Goal: Register for event/course: Sign up to attend an event or enroll in a course

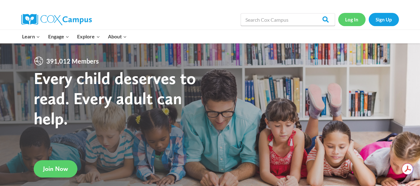
click at [352, 16] on link "Log In" at bounding box center [351, 19] width 27 height 13
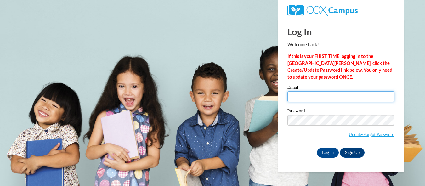
drag, startPoint x: 319, startPoint y: 97, endPoint x: 325, endPoint y: 102, distance: 7.8
click at [319, 97] on input "Email" at bounding box center [340, 96] width 107 height 11
type input "dddcjesus@yahoo.com"
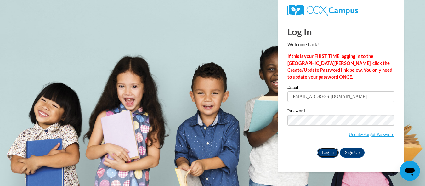
click at [329, 155] on input "Log In" at bounding box center [328, 153] width 22 height 10
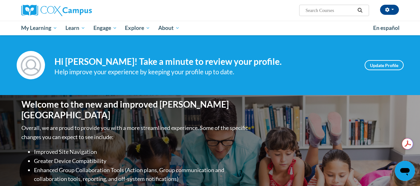
click at [258, 129] on div "Welcome to the new and improved Cox Campus Overall, we are proud to provide you…" at bounding box center [210, 158] width 397 height 126
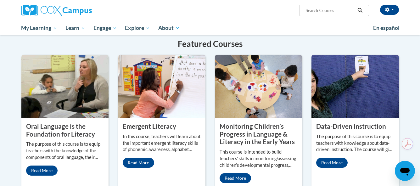
scroll to position [496, 0]
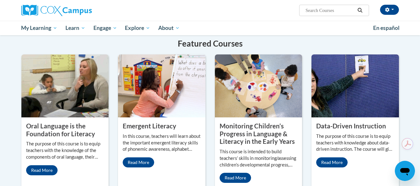
click at [41, 171] on div "Oral Language is the Foundation for Literacy The purpose of this course is to e…" at bounding box center [64, 148] width 87 height 63
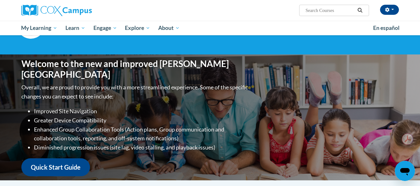
scroll to position [40, 0]
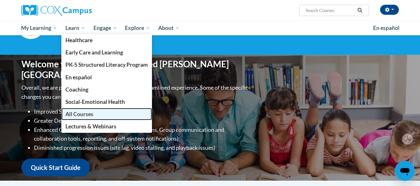
click at [74, 113] on span "All Courses" at bounding box center [79, 114] width 28 height 7
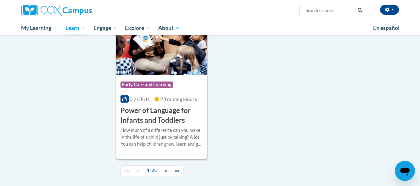
scroll to position [1451, 0]
click at [159, 144] on div "How much of a difference can you make in the life of a child just by talking? A…" at bounding box center [162, 137] width 82 height 21
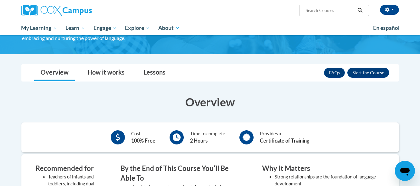
scroll to position [81, 0]
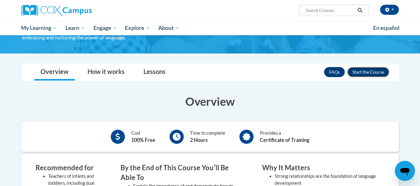
drag, startPoint x: 130, startPoint y: 87, endPoint x: 382, endPoint y: 70, distance: 253.0
click at [382, 70] on button "Enroll" at bounding box center [368, 72] width 42 height 10
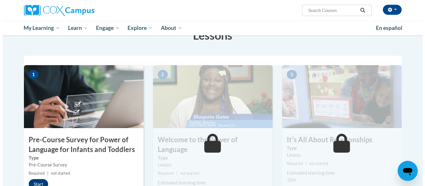
scroll to position [122, 0]
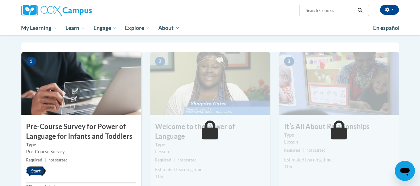
click at [38, 173] on button "Start" at bounding box center [36, 171] width 20 height 10
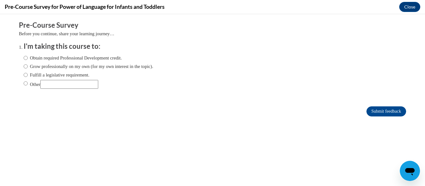
scroll to position [0, 0]
click at [63, 61] on label "Obtain required Professional Development credit." at bounding box center [73, 57] width 98 height 7
click at [28, 61] on input "Obtain required Professional Development credit." at bounding box center [26, 57] width 4 height 7
radio input "true"
click at [383, 114] on input "Submit feedback" at bounding box center [386, 111] width 40 height 10
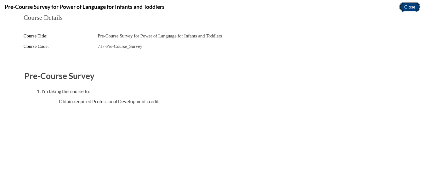
click at [403, 8] on button "Close" at bounding box center [409, 7] width 21 height 10
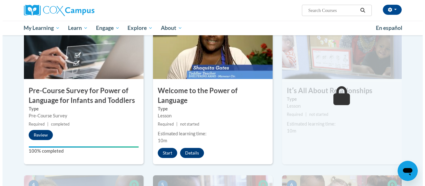
scroll to position [158, 0]
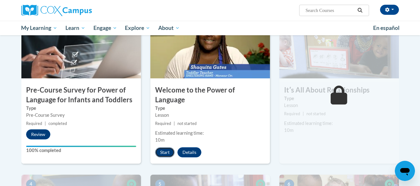
click at [167, 147] on button "Start" at bounding box center [165, 152] width 20 height 10
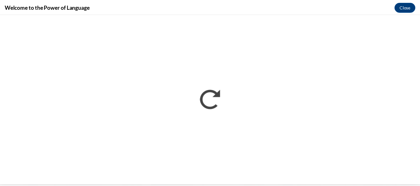
scroll to position [0, 0]
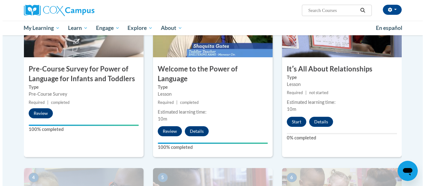
scroll to position [180, 0]
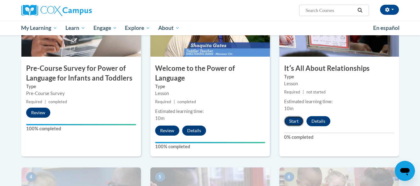
click at [294, 122] on button "Start" at bounding box center [294, 121] width 20 height 10
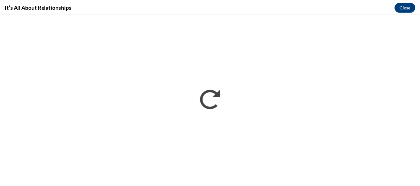
scroll to position [0, 0]
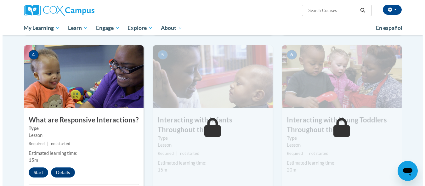
scroll to position [301, 0]
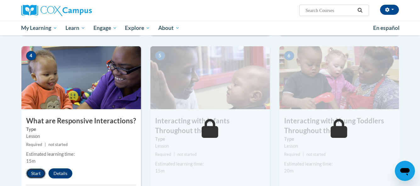
click at [33, 168] on button "Start" at bounding box center [36, 173] width 20 height 10
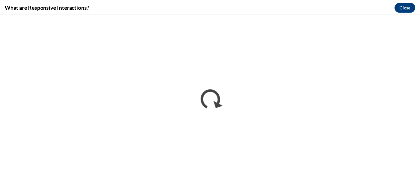
scroll to position [0, 0]
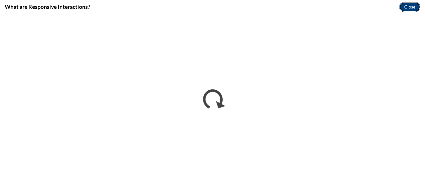
click at [413, 8] on button "Close" at bounding box center [409, 7] width 21 height 10
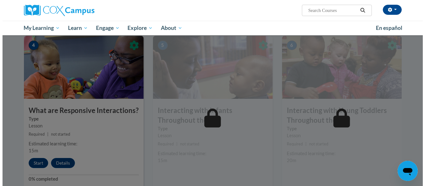
scroll to position [312, 0]
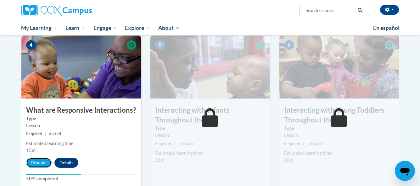
click at [36, 158] on button "Resume" at bounding box center [38, 163] width 25 height 10
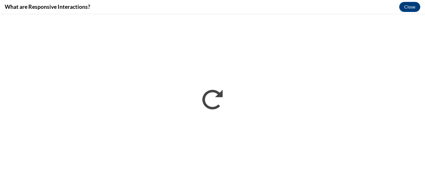
scroll to position [0, 0]
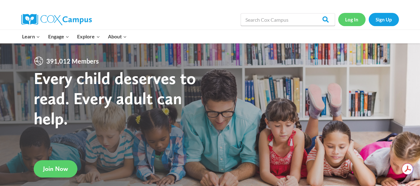
click at [354, 18] on link "Log In" at bounding box center [351, 19] width 27 height 13
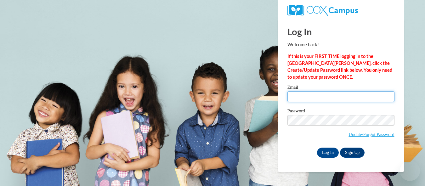
click at [316, 93] on input "Email" at bounding box center [340, 96] width 107 height 11
type input "dddcjesus@yahoo.com"
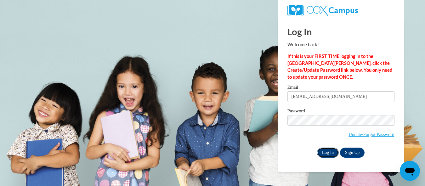
click at [331, 150] on input "Log In" at bounding box center [328, 153] width 22 height 10
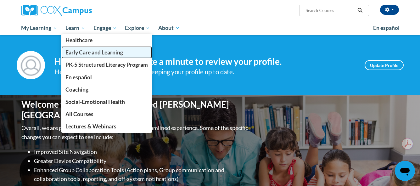
click at [87, 51] on span "Early Care and Learning" at bounding box center [94, 52] width 58 height 7
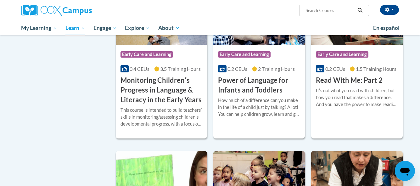
scroll to position [569, 0]
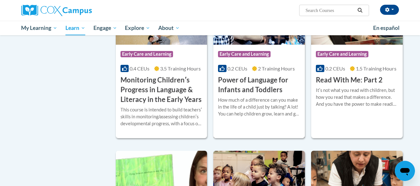
click at [252, 91] on h3 "Power of Language for Infants and Toddlers" at bounding box center [259, 85] width 82 height 20
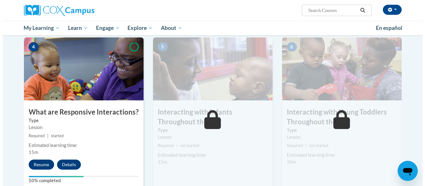
scroll to position [310, 0]
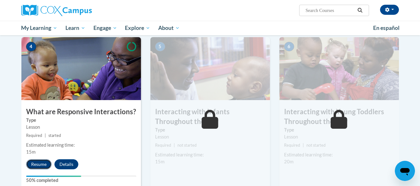
click at [31, 159] on button "Resume" at bounding box center [38, 164] width 25 height 10
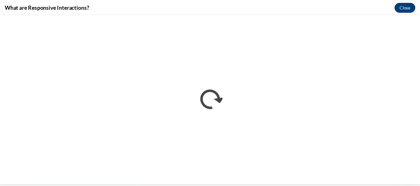
scroll to position [0, 0]
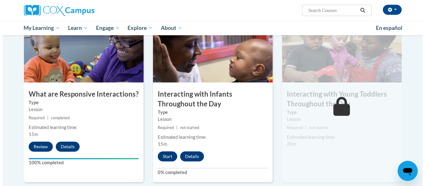
scroll to position [329, 0]
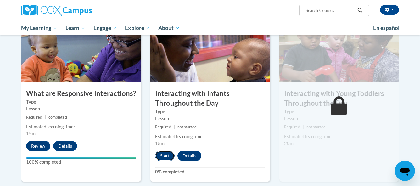
click at [165, 151] on button "Start" at bounding box center [165, 156] width 20 height 10
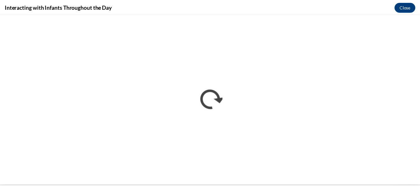
scroll to position [0, 0]
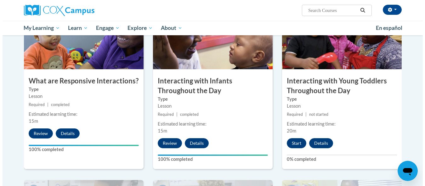
scroll to position [341, 0]
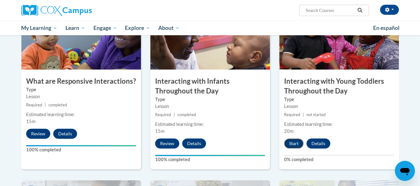
click at [294, 138] on button "Start" at bounding box center [294, 143] width 20 height 10
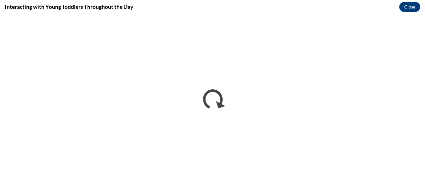
scroll to position [0, 0]
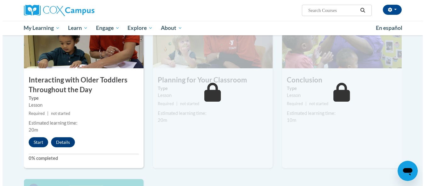
scroll to position [515, 0]
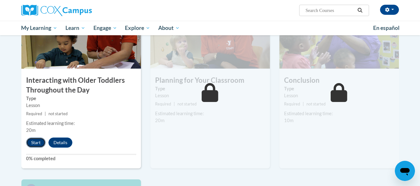
click at [35, 138] on button "Start" at bounding box center [36, 143] width 20 height 10
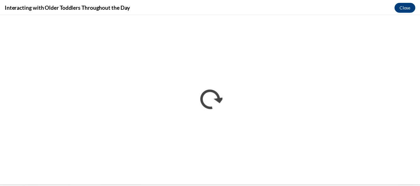
scroll to position [0, 0]
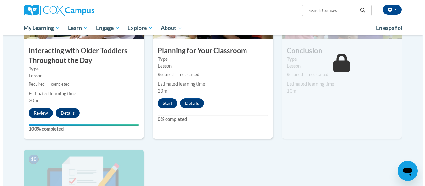
scroll to position [546, 0]
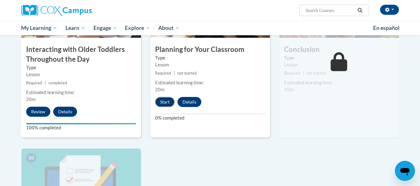
click at [166, 97] on button "Start" at bounding box center [165, 102] width 20 height 10
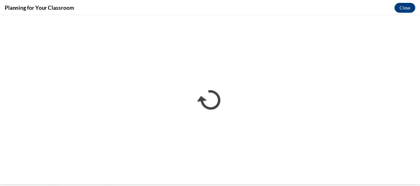
scroll to position [0, 0]
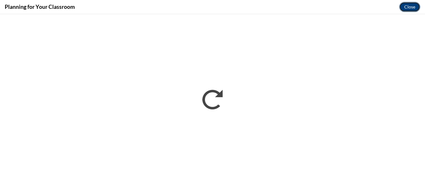
click at [406, 8] on button "Close" at bounding box center [409, 7] width 21 height 10
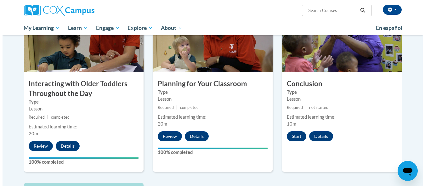
scroll to position [512, 0]
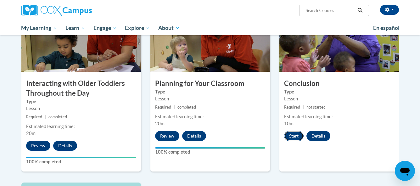
click at [293, 131] on button "Start" at bounding box center [294, 136] width 20 height 10
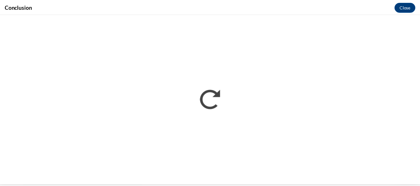
scroll to position [0, 0]
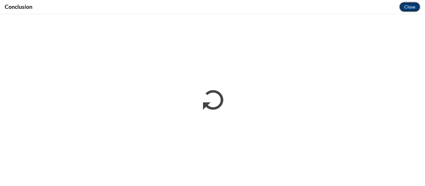
click at [408, 7] on button "Close" at bounding box center [409, 7] width 21 height 10
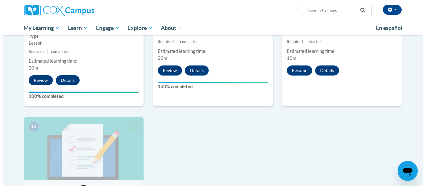
scroll to position [578, 0]
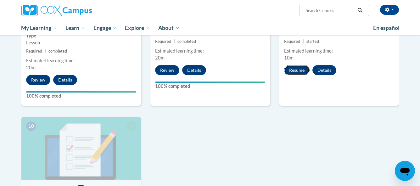
click at [299, 65] on button "Resume" at bounding box center [296, 70] width 25 height 10
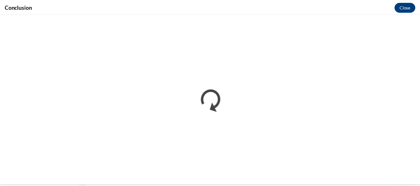
scroll to position [0, 0]
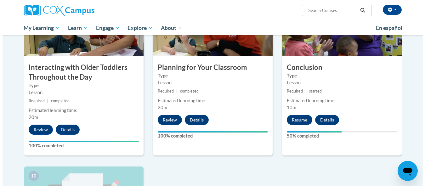
scroll to position [529, 0]
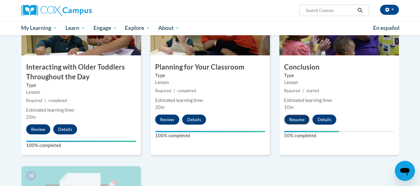
click at [293, 115] on button "Resume" at bounding box center [296, 120] width 25 height 10
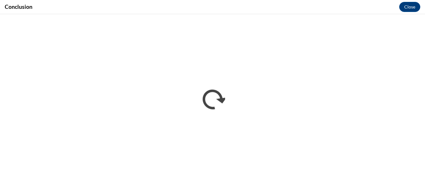
scroll to position [0, 0]
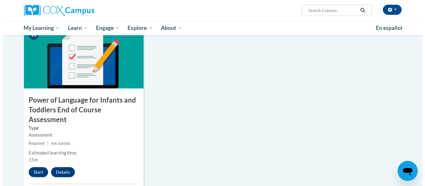
scroll to position [664, 0]
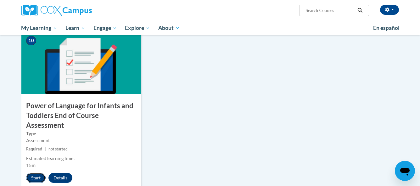
click at [33, 173] on button "Start" at bounding box center [36, 178] width 20 height 10
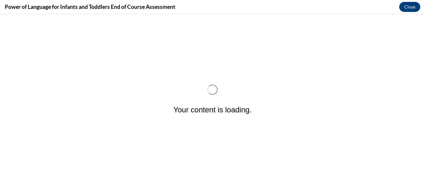
scroll to position [0, 0]
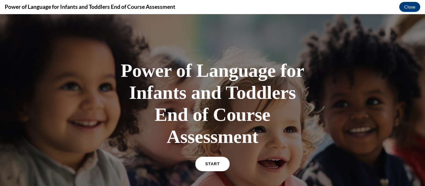
click at [212, 162] on link "START" at bounding box center [212, 164] width 34 height 14
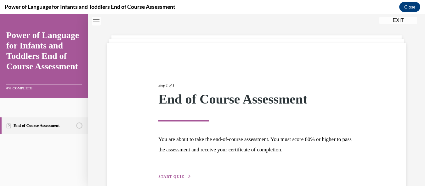
scroll to position [51, 0]
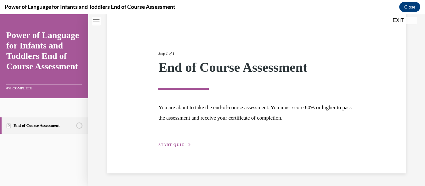
click at [175, 144] on span "START QUIZ" at bounding box center [171, 145] width 26 height 4
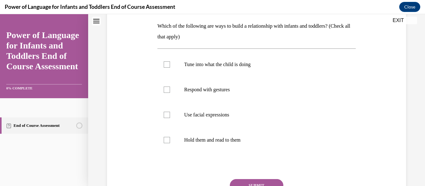
scroll to position [100, 0]
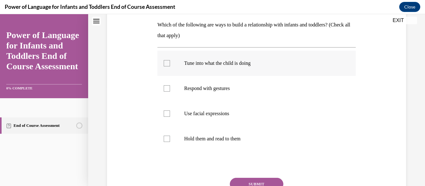
click at [227, 67] on label "Tune into what the child is doing" at bounding box center [256, 63] width 198 height 25
click at [170, 66] on input "Tune into what the child is doing" at bounding box center [167, 63] width 6 height 6
checkbox input "true"
click at [220, 87] on p "Respond with gestures" at bounding box center [262, 88] width 156 height 6
click at [170, 87] on input "Respond with gestures" at bounding box center [167, 88] width 6 height 6
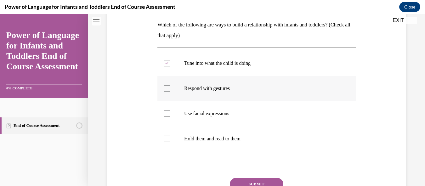
checkbox input "true"
click at [217, 115] on p "Use facial expressions" at bounding box center [262, 113] width 156 height 6
click at [170, 115] on input "Use facial expressions" at bounding box center [167, 113] width 6 height 6
checkbox input "true"
click at [216, 137] on p "Hold them and read to them" at bounding box center [262, 139] width 156 height 6
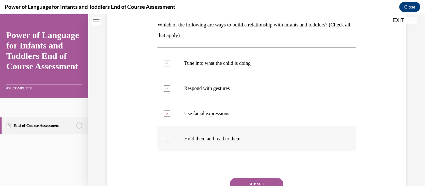
click at [170, 137] on input "Hold them and read to them" at bounding box center [167, 139] width 6 height 6
checkbox input "true"
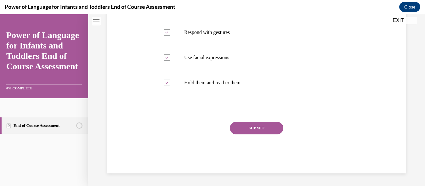
click at [241, 130] on button "SUBMIT" at bounding box center [256, 128] width 53 height 13
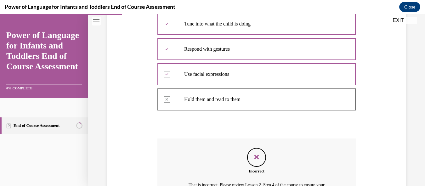
scroll to position [151, 0]
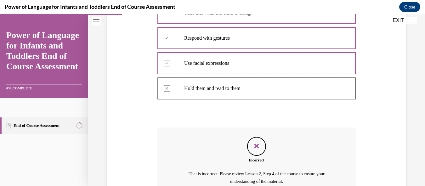
click at [253, 153] on div "Feedback" at bounding box center [256, 146] width 19 height 19
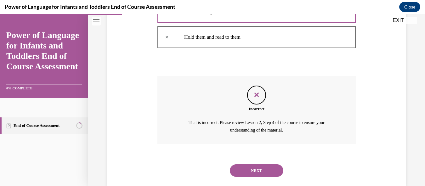
scroll to position [215, 0]
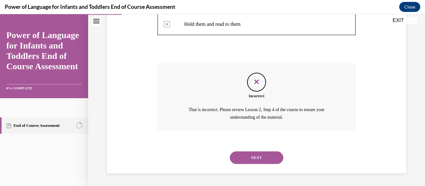
click at [253, 158] on button "NEXT" at bounding box center [256, 157] width 53 height 13
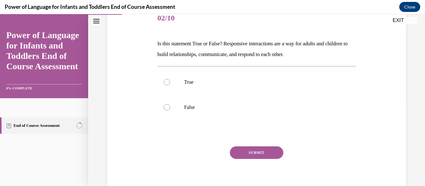
scroll to position [82, 0]
click at [238, 85] on label "True" at bounding box center [256, 81] width 198 height 25
click at [170, 85] on input "True" at bounding box center [167, 82] width 6 height 6
radio input "true"
click at [252, 152] on button "SUBMIT" at bounding box center [256, 152] width 53 height 13
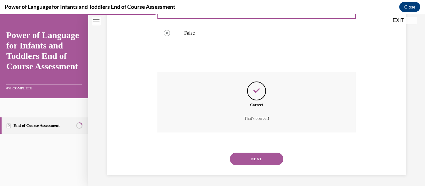
scroll to position [157, 0]
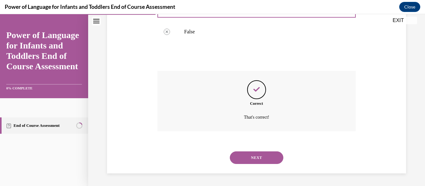
click at [253, 154] on button "NEXT" at bounding box center [256, 157] width 53 height 13
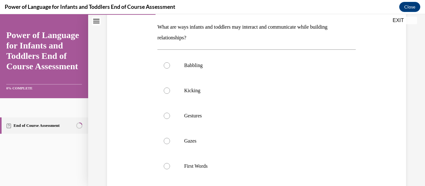
scroll to position [99, 0]
click at [206, 72] on label "Babbling" at bounding box center [256, 64] width 198 height 25
click at [170, 68] on input "Babbling" at bounding box center [167, 65] width 6 height 6
radio input "true"
click at [205, 87] on label "Kicking" at bounding box center [256, 89] width 198 height 25
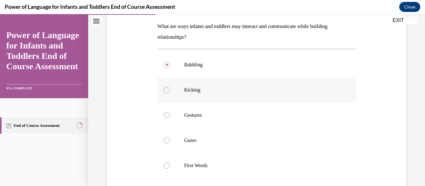
click at [170, 87] on input "Kicking" at bounding box center [167, 90] width 6 height 6
radio input "true"
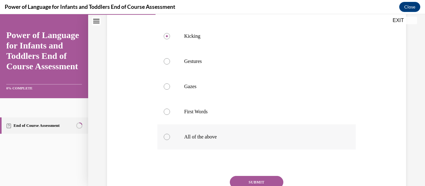
scroll to position [153, 0]
click at [206, 135] on p "All of the above" at bounding box center [262, 136] width 156 height 6
click at [170, 135] on input "All of the above" at bounding box center [167, 136] width 6 height 6
radio input "true"
click at [243, 178] on button "SUBMIT" at bounding box center [256, 182] width 53 height 13
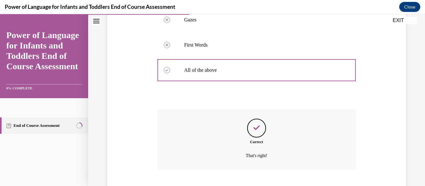
scroll to position [258, 0]
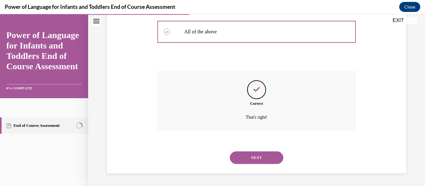
click at [254, 160] on button "NEXT" at bounding box center [256, 157] width 53 height 13
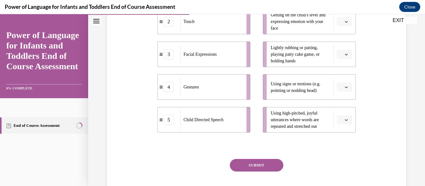
scroll to position [177, 0]
click at [232, 85] on div "Gestures" at bounding box center [211, 86] width 62 height 19
click at [279, 88] on span "Using signs or motions (e.g. pointing or nodding head)" at bounding box center [296, 86] width 50 height 11
click at [344, 90] on button "button" at bounding box center [344, 86] width 15 height 9
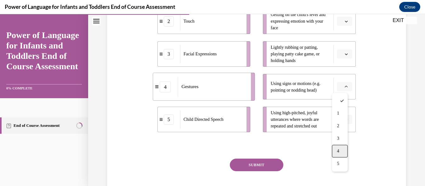
click at [338, 150] on span "4" at bounding box center [338, 151] width 2 height 5
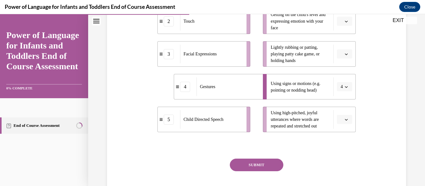
click at [345, 54] on icon "button" at bounding box center [346, 54] width 3 height 2
click at [342, 88] on div "2" at bounding box center [340, 93] width 16 height 13
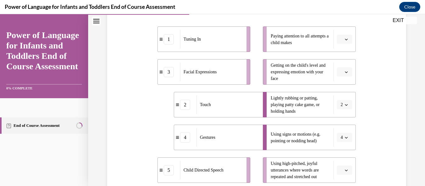
scroll to position [126, 0]
click at [345, 73] on icon "button" at bounding box center [346, 72] width 3 height 3
click at [339, 121] on div "3" at bounding box center [340, 124] width 16 height 13
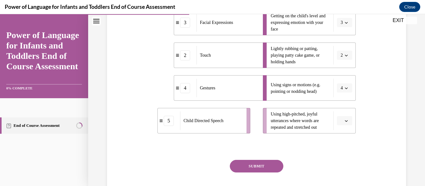
scroll to position [176, 0]
click at [345, 120] on button "button" at bounding box center [344, 120] width 15 height 9
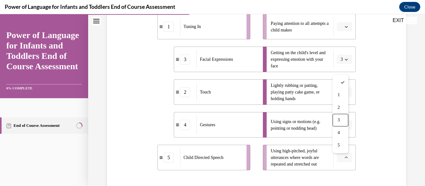
scroll to position [137, 0]
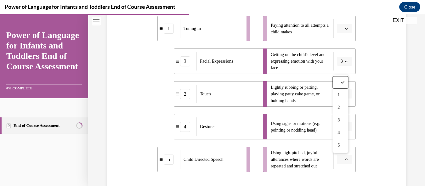
click at [340, 32] on button "button" at bounding box center [344, 28] width 15 height 9
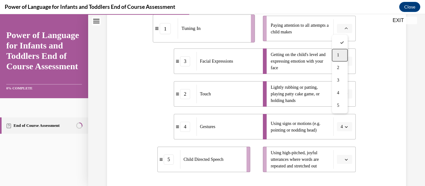
click at [337, 54] on span "1" at bounding box center [338, 55] width 2 height 5
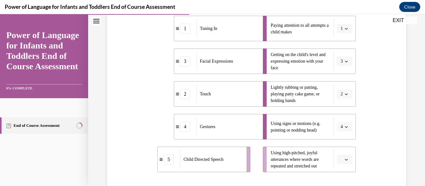
click at [344, 157] on span "button" at bounding box center [346, 159] width 4 height 4
click at [341, 144] on div "5" at bounding box center [340, 145] width 16 height 13
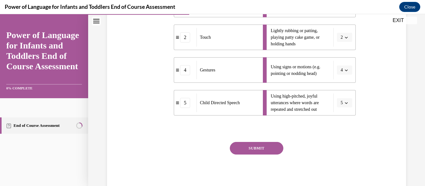
scroll to position [214, 0]
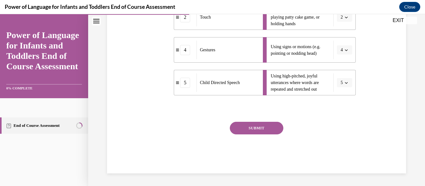
click at [273, 130] on button "SUBMIT" at bounding box center [256, 128] width 53 height 13
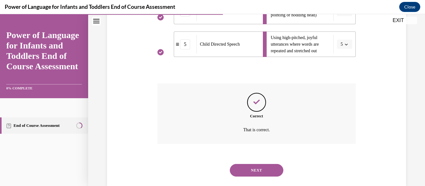
scroll to position [265, 0]
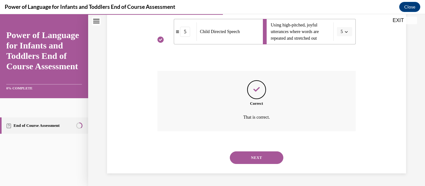
click at [262, 152] on button "NEXT" at bounding box center [256, 157] width 53 height 13
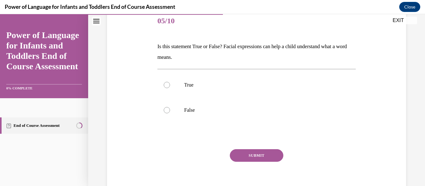
scroll to position [79, 0]
click at [192, 84] on p "True" at bounding box center [262, 85] width 156 height 6
click at [170, 84] on input "True" at bounding box center [167, 85] width 6 height 6
radio input "true"
click at [234, 155] on button "SUBMIT" at bounding box center [256, 155] width 53 height 13
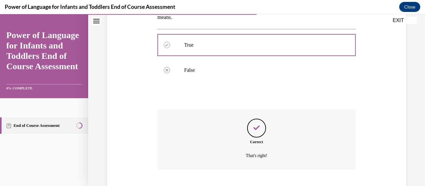
scroll to position [157, 0]
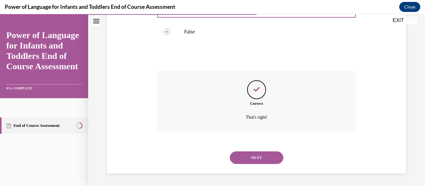
click at [234, 154] on button "NEXT" at bounding box center [256, 157] width 53 height 13
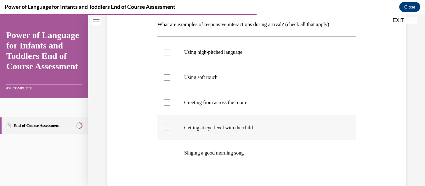
scroll to position [101, 0]
click at [264, 156] on label "Singing a good morning song" at bounding box center [256, 152] width 198 height 25
click at [170, 156] on input "Singing a good morning song" at bounding box center [167, 152] width 6 height 6
checkbox input "true"
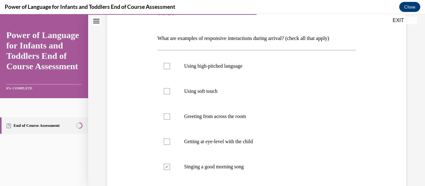
scroll to position [86, 0]
click at [165, 70] on label "Using high-pitched language" at bounding box center [256, 66] width 198 height 25
click at [165, 70] on input "Using high-pitched language" at bounding box center [167, 67] width 6 height 6
checkbox input "true"
click at [166, 93] on div at bounding box center [167, 92] width 6 height 6
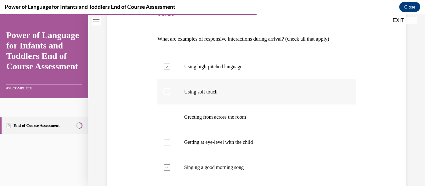
click at [166, 93] on input "Using soft touch" at bounding box center [167, 92] width 6 height 6
checkbox input "true"
click at [169, 143] on div at bounding box center [167, 142] width 6 height 6
click at [169, 143] on input "Getting at eye-level with the child" at bounding box center [167, 142] width 6 height 6
checkbox input "true"
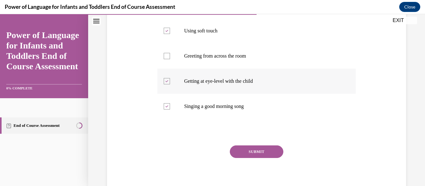
scroll to position [148, 0]
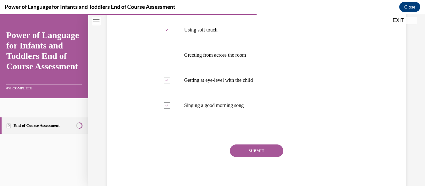
click at [245, 148] on button "SUBMIT" at bounding box center [256, 150] width 53 height 13
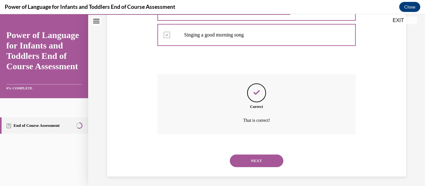
scroll to position [222, 0]
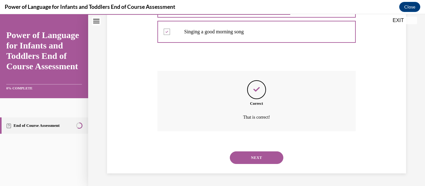
click at [245, 162] on button "NEXT" at bounding box center [256, 157] width 53 height 13
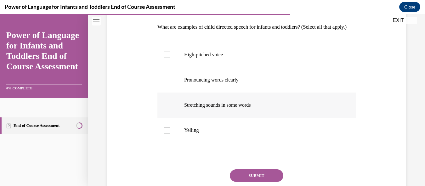
scroll to position [104, 0]
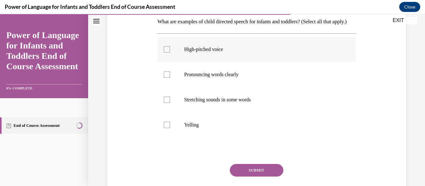
click at [205, 53] on p "High-pitched voice" at bounding box center [262, 49] width 156 height 6
click at [170, 53] on input "High-pitched voice" at bounding box center [167, 49] width 6 height 6
checkbox input "true"
click at [208, 78] on p "Pronouncing words clearly" at bounding box center [262, 74] width 156 height 6
click at [170, 78] on input "Pronouncing words clearly" at bounding box center [167, 74] width 6 height 6
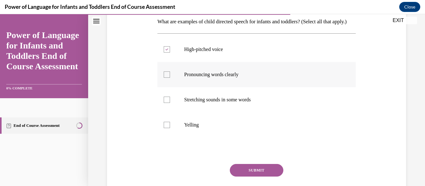
checkbox input "true"
click at [211, 103] on p "Stretching sounds in some words" at bounding box center [262, 100] width 156 height 6
click at [170, 103] on input "Stretching sounds in some words" at bounding box center [167, 100] width 6 height 6
checkbox input "true"
click at [247, 177] on button "SUBMIT" at bounding box center [256, 170] width 53 height 13
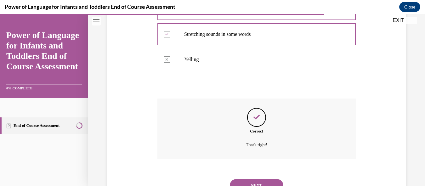
scroll to position [207, 0]
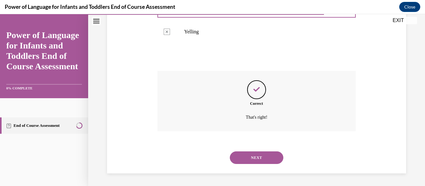
click at [250, 157] on button "NEXT" at bounding box center [256, 157] width 53 height 13
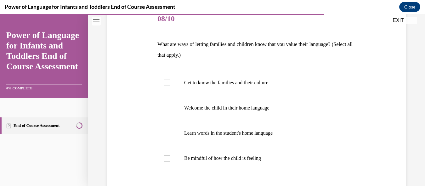
scroll to position [82, 0]
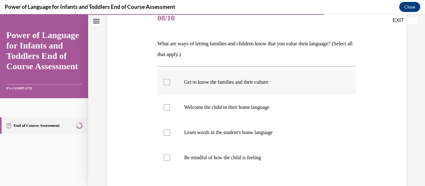
click at [260, 89] on label "Get to know the families and their culture" at bounding box center [256, 82] width 198 height 25
click at [170, 85] on input "Get to know the families and their culture" at bounding box center [167, 82] width 6 height 6
checkbox input "true"
click at [261, 106] on p "Welcome the child in their home language" at bounding box center [262, 107] width 156 height 6
click at [170, 106] on input "Welcome the child in their home language" at bounding box center [167, 107] width 6 height 6
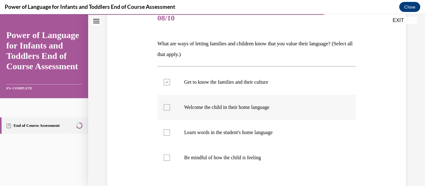
checkbox input "true"
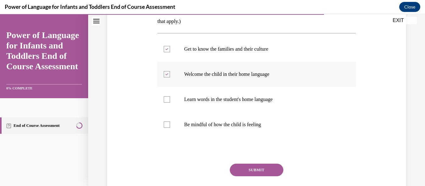
scroll to position [116, 0]
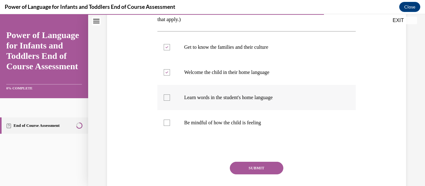
click at [259, 102] on label "Learn words in the student's home language" at bounding box center [256, 97] width 198 height 25
click at [170, 101] on input "Learn words in the student's home language" at bounding box center [167, 97] width 6 height 6
checkbox input "true"
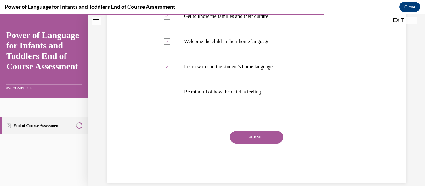
scroll to position [156, 0]
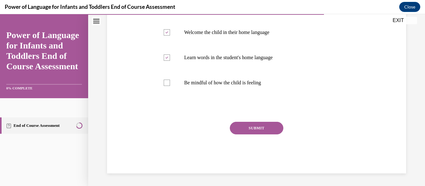
click at [242, 135] on div "SUBMIT" at bounding box center [256, 137] width 198 height 31
click at [243, 131] on button "SUBMIT" at bounding box center [256, 128] width 53 height 13
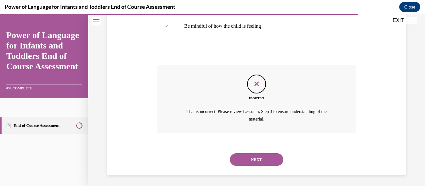
scroll to position [215, 0]
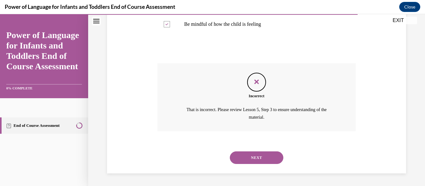
click at [247, 156] on button "NEXT" at bounding box center [256, 157] width 53 height 13
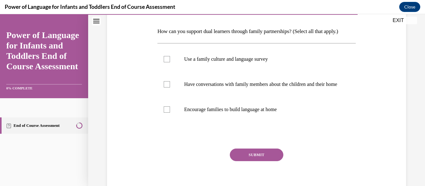
scroll to position [138, 0]
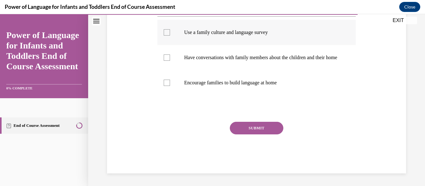
click at [281, 31] on label "Use a family culture and language survey" at bounding box center [256, 32] width 198 height 25
click at [170, 31] on input "Use a family culture and language survey" at bounding box center [167, 32] width 6 height 6
checkbox input "true"
click at [259, 58] on p "Have conversations with family members about the children and their home" at bounding box center [262, 57] width 156 height 6
click at [170, 58] on input "Have conversations with family members about the children and their home" at bounding box center [167, 57] width 6 height 6
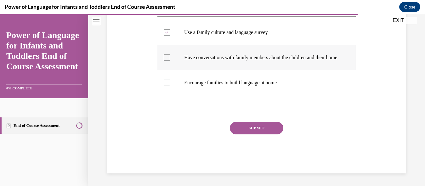
checkbox input "true"
click at [257, 78] on label "Encourage families to build language at home" at bounding box center [256, 82] width 198 height 25
click at [170, 80] on input "Encourage families to build language at home" at bounding box center [167, 83] width 6 height 6
checkbox input "true"
click at [257, 127] on button "SUBMIT" at bounding box center [256, 128] width 53 height 13
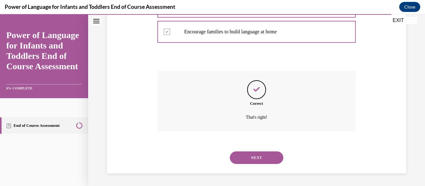
scroll to position [189, 0]
click at [257, 154] on button "NEXT" at bounding box center [256, 157] width 53 height 13
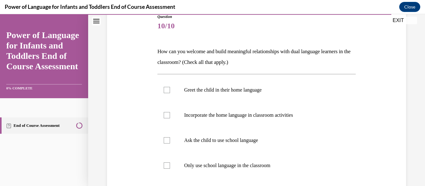
scroll to position [76, 0]
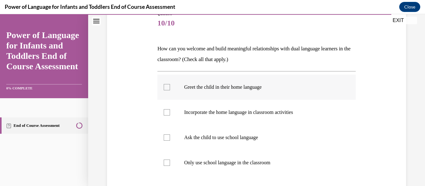
click at [254, 85] on p "Greet the child in their home language" at bounding box center [262, 87] width 156 height 6
click at [170, 85] on input "Greet the child in their home language" at bounding box center [167, 87] width 6 height 6
checkbox input "true"
click at [258, 110] on p "Incorporate the home language in classroom activities" at bounding box center [262, 112] width 156 height 6
click at [170, 110] on input "Incorporate the home language in classroom activities" at bounding box center [167, 112] width 6 height 6
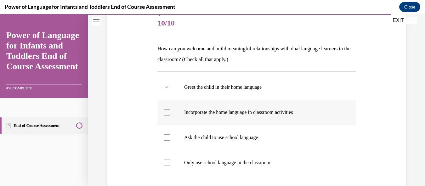
checkbox input "true"
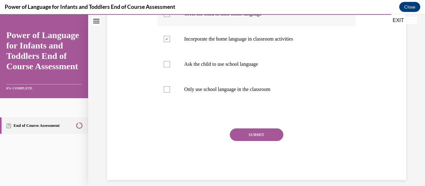
scroll to position [156, 0]
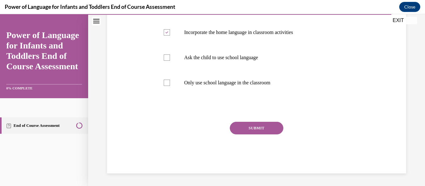
click at [254, 126] on button "SUBMIT" at bounding box center [256, 128] width 53 height 13
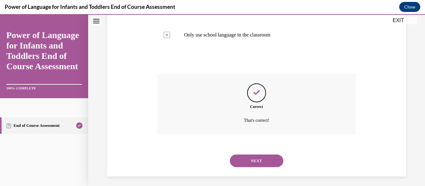
scroll to position [207, 0]
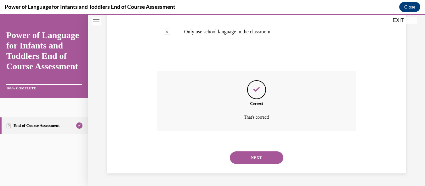
click at [254, 154] on button "NEXT" at bounding box center [256, 157] width 53 height 13
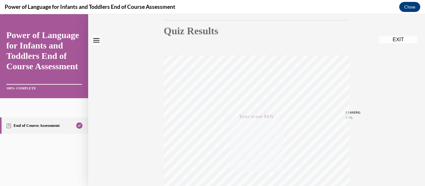
scroll to position [0, 0]
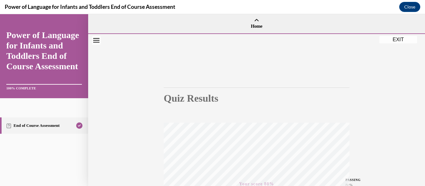
click at [394, 40] on button "EXIT" at bounding box center [398, 40] width 38 height 8
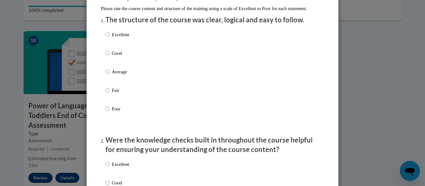
scroll to position [90, 0]
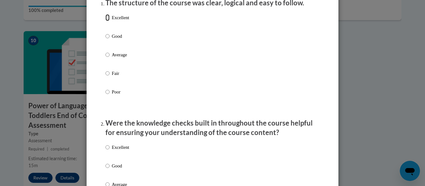
click at [105, 21] on input "Excellent" at bounding box center [107, 17] width 4 height 7
radio input "true"
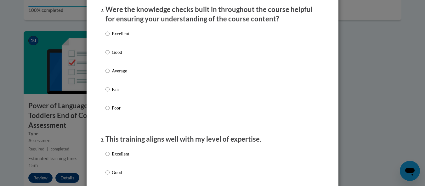
scroll to position [204, 0]
click at [119, 55] on p "Good" at bounding box center [120, 51] width 17 height 7
click at [110, 55] on input "Good" at bounding box center [107, 51] width 4 height 7
radio input "true"
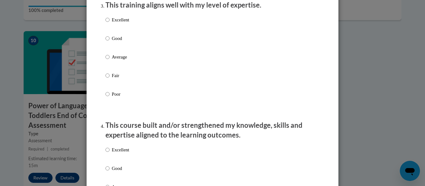
scroll to position [338, 0]
click at [116, 42] on p "Good" at bounding box center [120, 38] width 17 height 7
click at [110, 42] on input "Good" at bounding box center [107, 38] width 4 height 7
radio input "true"
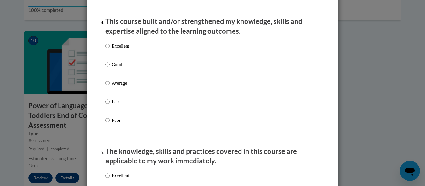
scroll to position [442, 0]
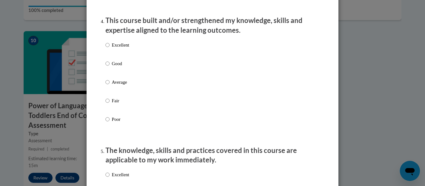
click at [159, 69] on div "Excellent Good Average Fair Poor" at bounding box center [212, 89] width 214 height 103
click at [128, 70] on div "Excellent Good Average Fair Poor" at bounding box center [212, 89] width 214 height 103
click at [114, 67] on p "Good" at bounding box center [120, 63] width 17 height 7
click at [110, 67] on input "Good" at bounding box center [107, 63] width 4 height 7
radio input "true"
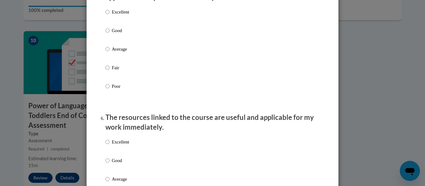
scroll to position [606, 0]
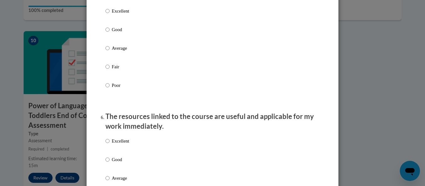
click at [108, 38] on label "Good" at bounding box center [117, 34] width 24 height 17
click at [108, 33] on input "Good" at bounding box center [107, 29] width 4 height 7
radio input "true"
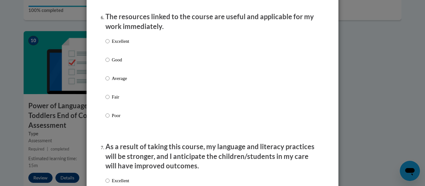
scroll to position [706, 0]
click at [106, 63] on input "Good" at bounding box center [107, 59] width 4 height 7
radio input "true"
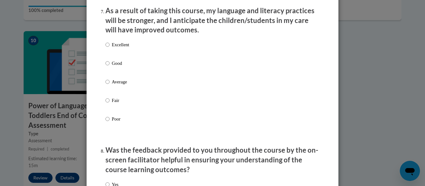
scroll to position [842, 0]
click at [118, 66] on p "Good" at bounding box center [120, 62] width 17 height 7
click at [110, 66] on input "Good" at bounding box center [107, 62] width 4 height 7
radio input "true"
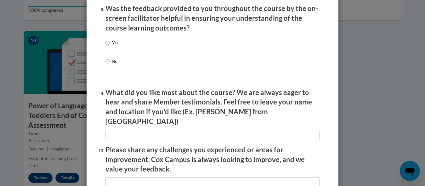
scroll to position [984, 0]
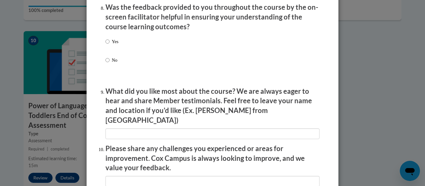
click at [113, 45] on p "Yes" at bounding box center [115, 41] width 7 height 7
click at [110, 45] on input "Yes" at bounding box center [107, 41] width 4 height 7
radio input "true"
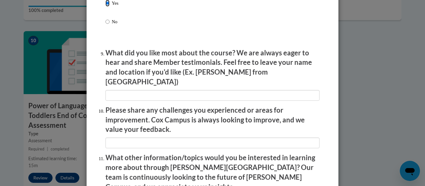
scroll to position [1022, 0]
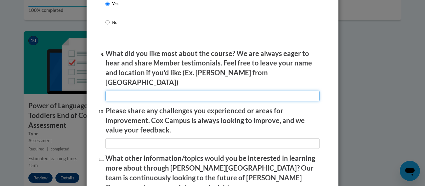
click at [156, 91] on input "textbox" at bounding box center [212, 96] width 214 height 11
type input "Everything"
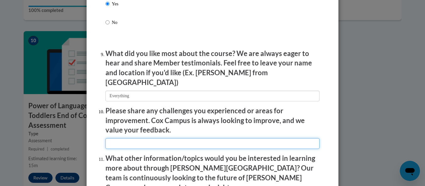
click at [135, 140] on input "textbox" at bounding box center [212, 143] width 214 height 11
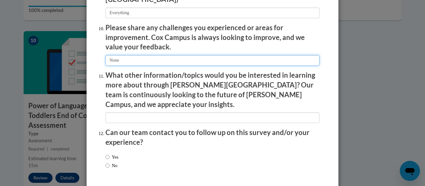
scroll to position [1122, 0]
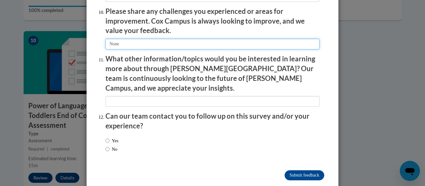
type input "None"
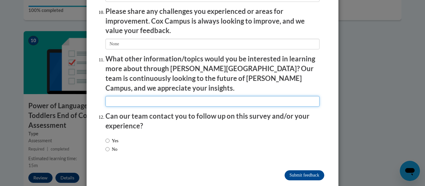
click at [152, 96] on input "textbox" at bounding box center [212, 101] width 214 height 11
type input "Keep up the good work"
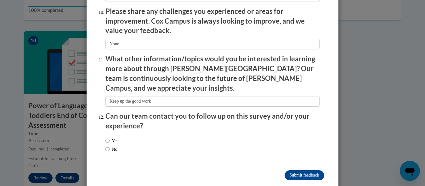
click at [113, 137] on label "Yes" at bounding box center [111, 140] width 13 height 7
click at [110, 137] on input "Yes" at bounding box center [107, 140] width 4 height 7
radio input "true"
click at [287, 170] on input "Submit feedback" at bounding box center [304, 175] width 40 height 10
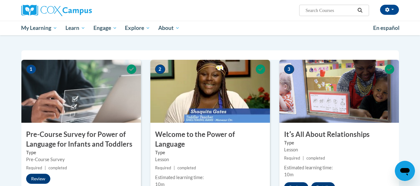
scroll to position [0, 0]
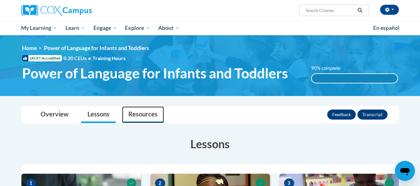
click at [138, 117] on link "Resources" at bounding box center [143, 114] width 42 height 17
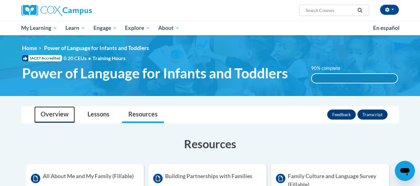
click at [60, 117] on link "Overview" at bounding box center [54, 114] width 41 height 17
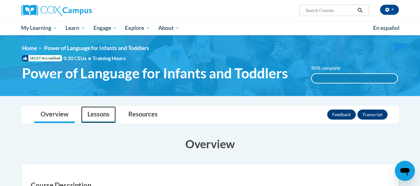
drag, startPoint x: 188, startPoint y: 152, endPoint x: 103, endPoint y: 117, distance: 91.4
click at [103, 117] on link "Lessons" at bounding box center [98, 114] width 35 height 17
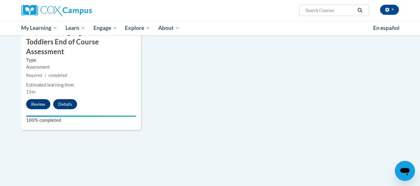
scroll to position [823, 0]
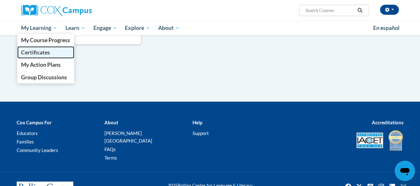
click at [47, 49] on span "Certificates" at bounding box center [35, 52] width 29 height 7
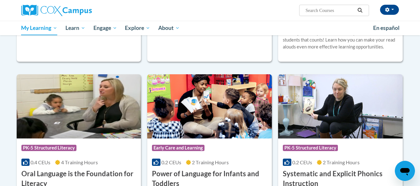
scroll to position [247, 0]
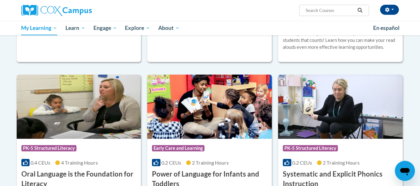
click at [168, 135] on img at bounding box center [209, 107] width 125 height 64
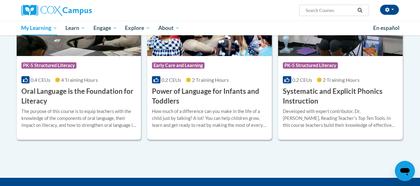
scroll to position [341, 0]
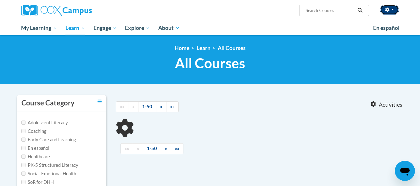
click at [394, 11] on button "button" at bounding box center [389, 10] width 19 height 10
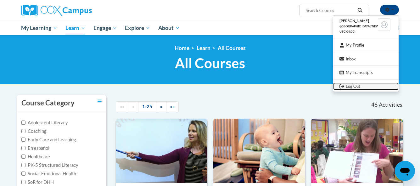
click at [359, 86] on link "Log Out" at bounding box center [365, 86] width 65 height 8
